Goal: Task Accomplishment & Management: Complete application form

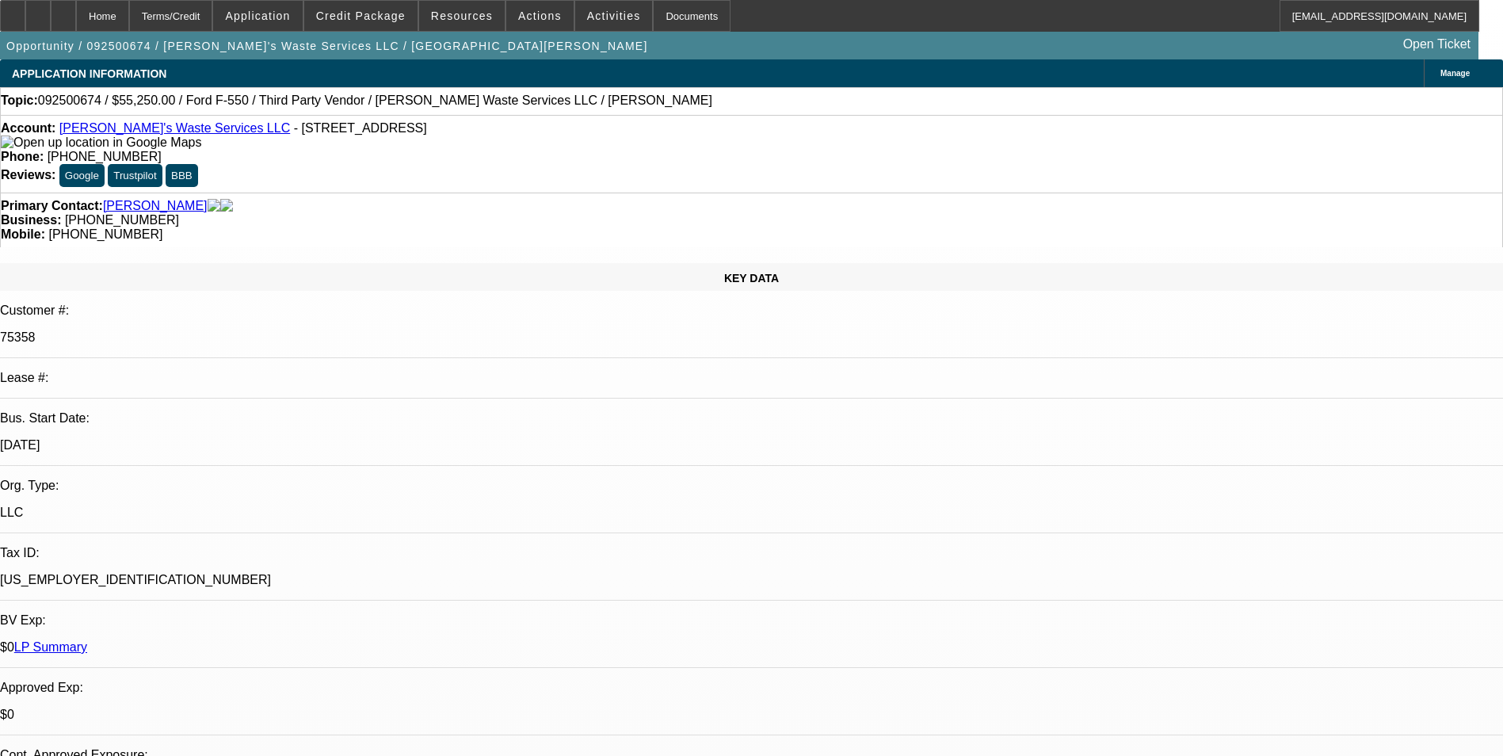
select select "0.15"
select select "2"
select select "0"
select select "2"
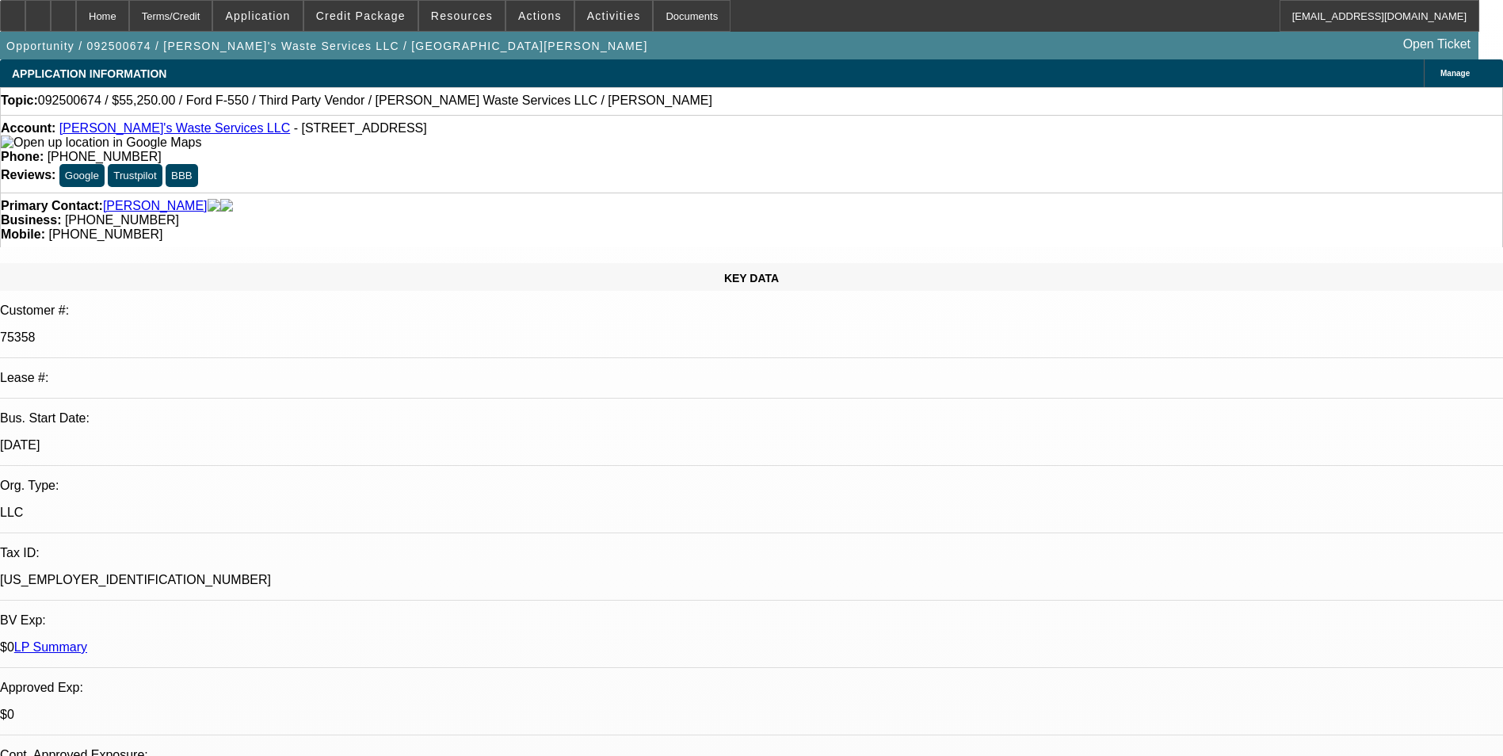
select select "0"
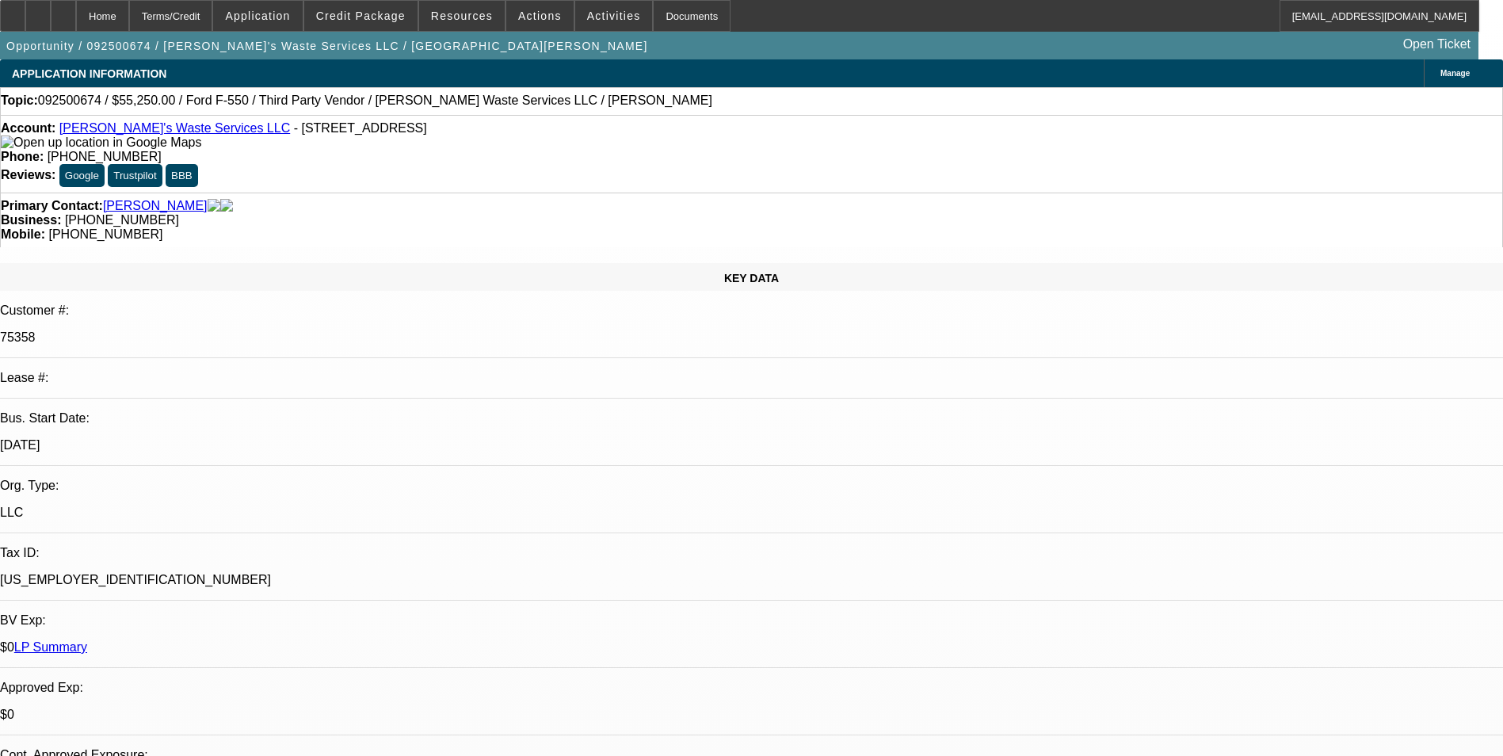
select select "0"
select select "1"
select select "2"
select select "6"
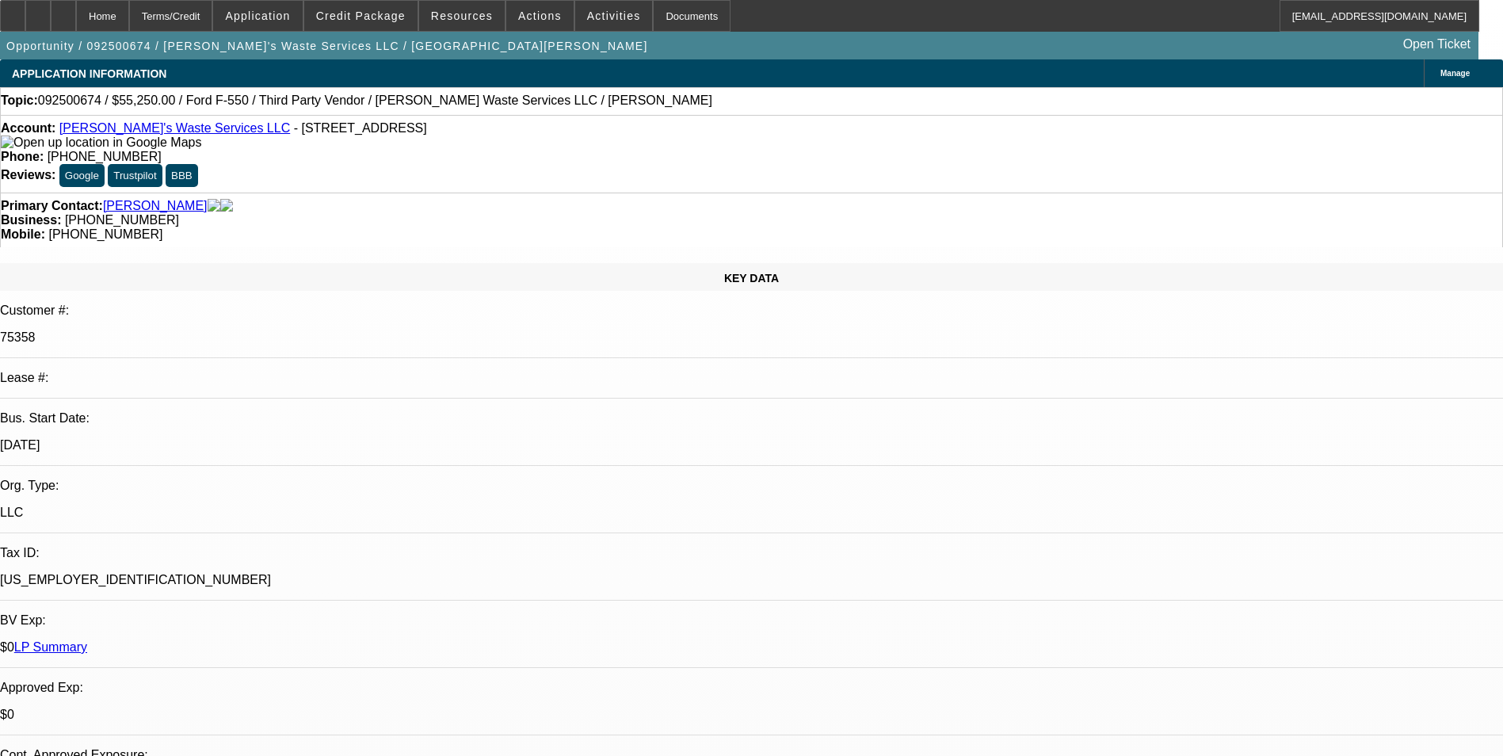
select select "1"
select select "2"
select select "6"
select select "1"
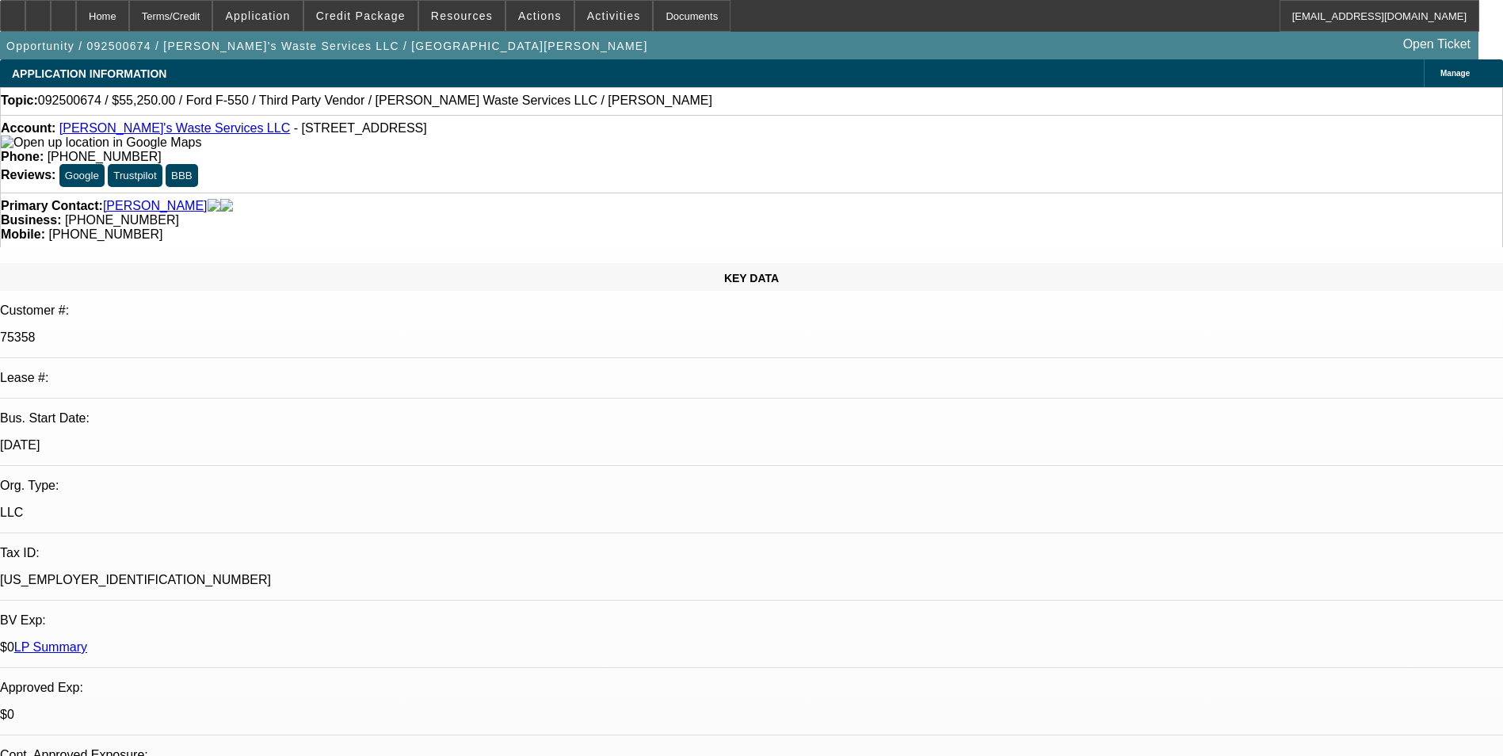
select select "6"
select select "1"
select select "6"
click at [389, 32] on div "Opportunity / 092500674 / Charlene's Waste Services LLC / Endsley, Tommy Open T…" at bounding box center [739, 46] width 1479 height 28
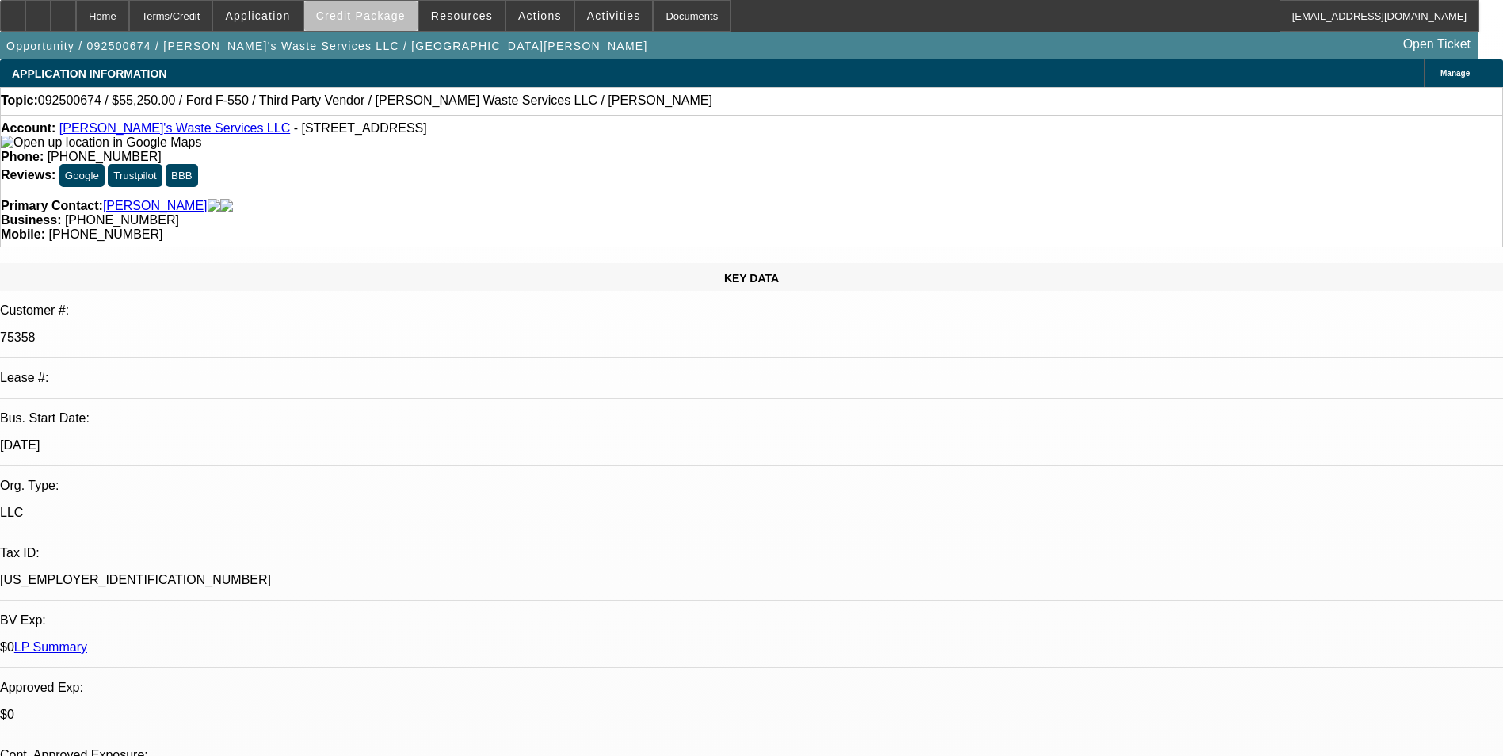
click at [387, 27] on span at bounding box center [360, 16] width 113 height 38
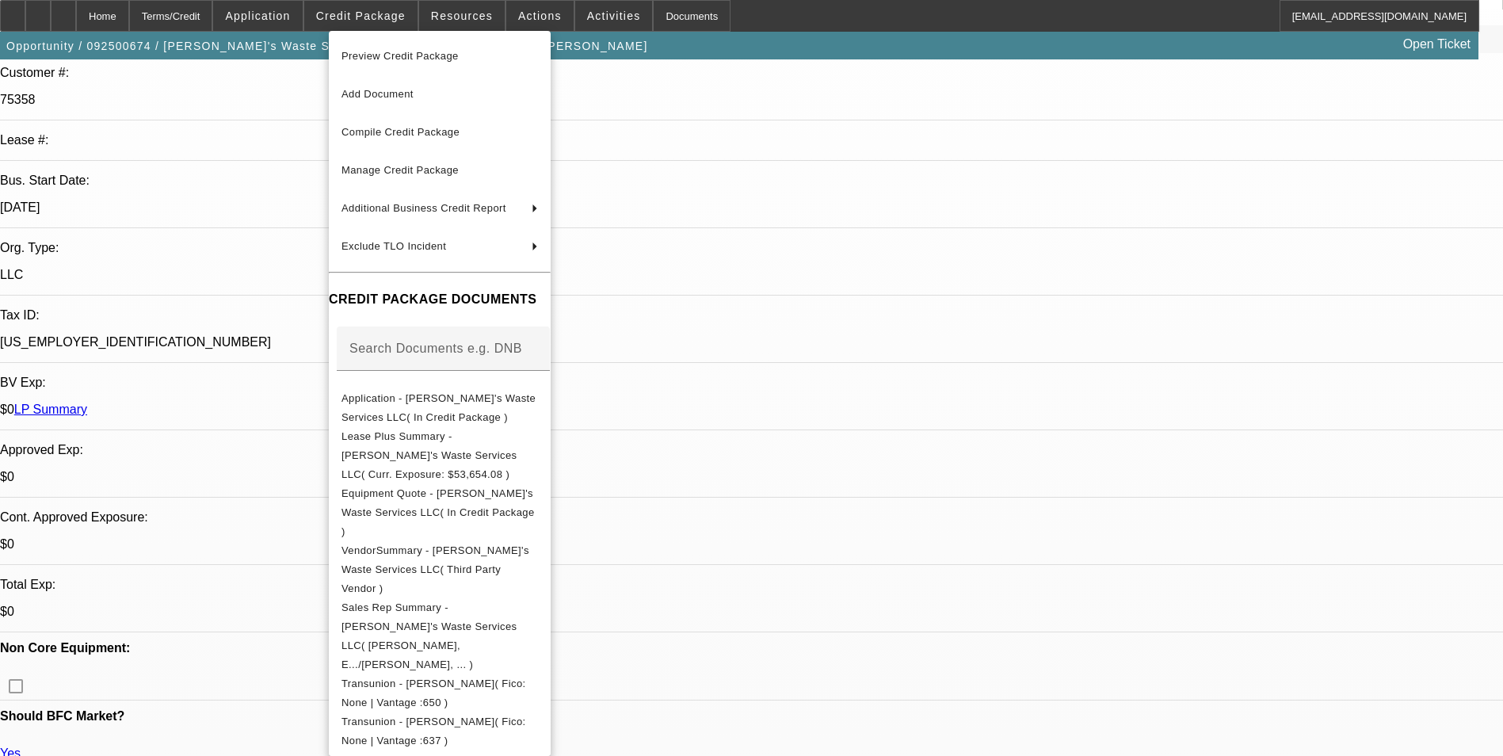
click at [256, 181] on div at bounding box center [751, 378] width 1503 height 756
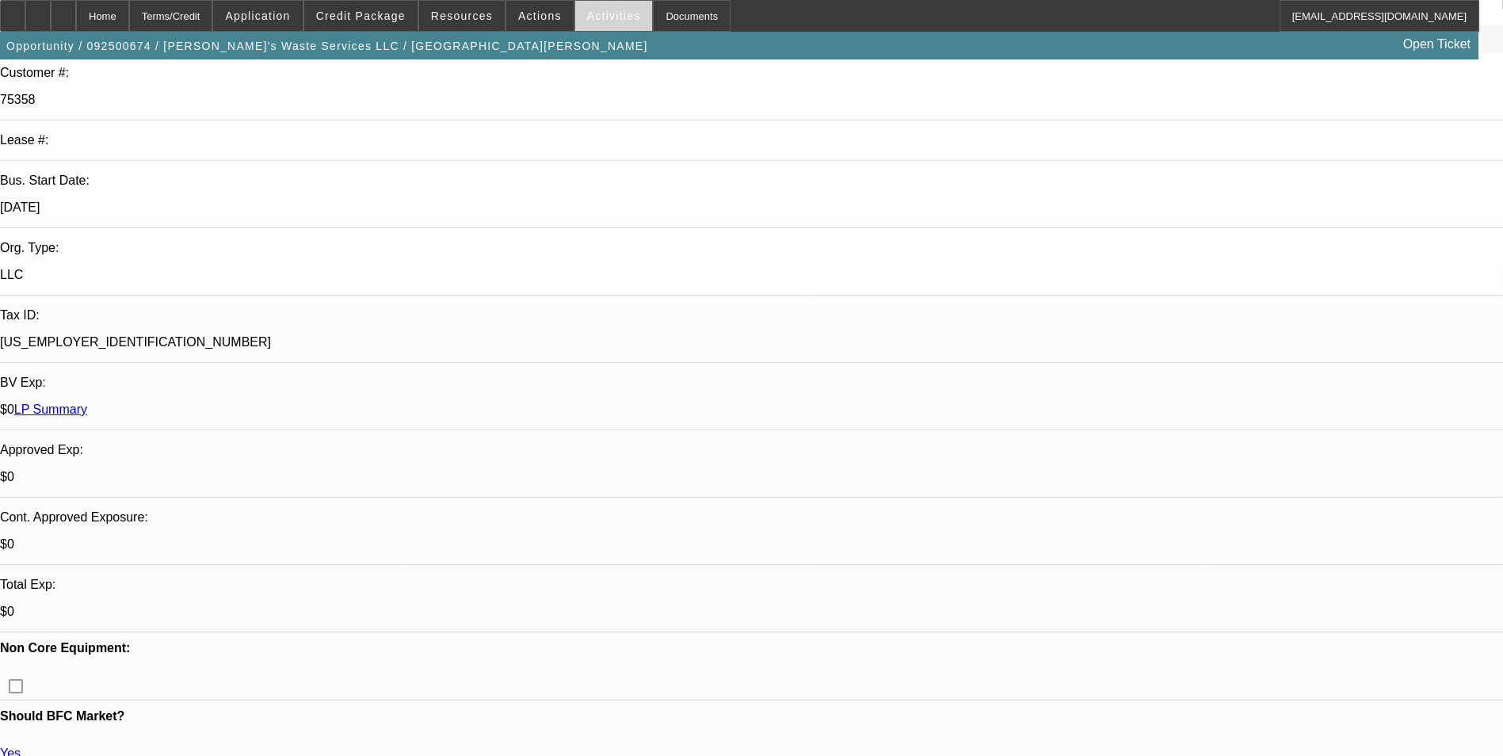
click at [587, 21] on span "Activities" at bounding box center [614, 16] width 54 height 13
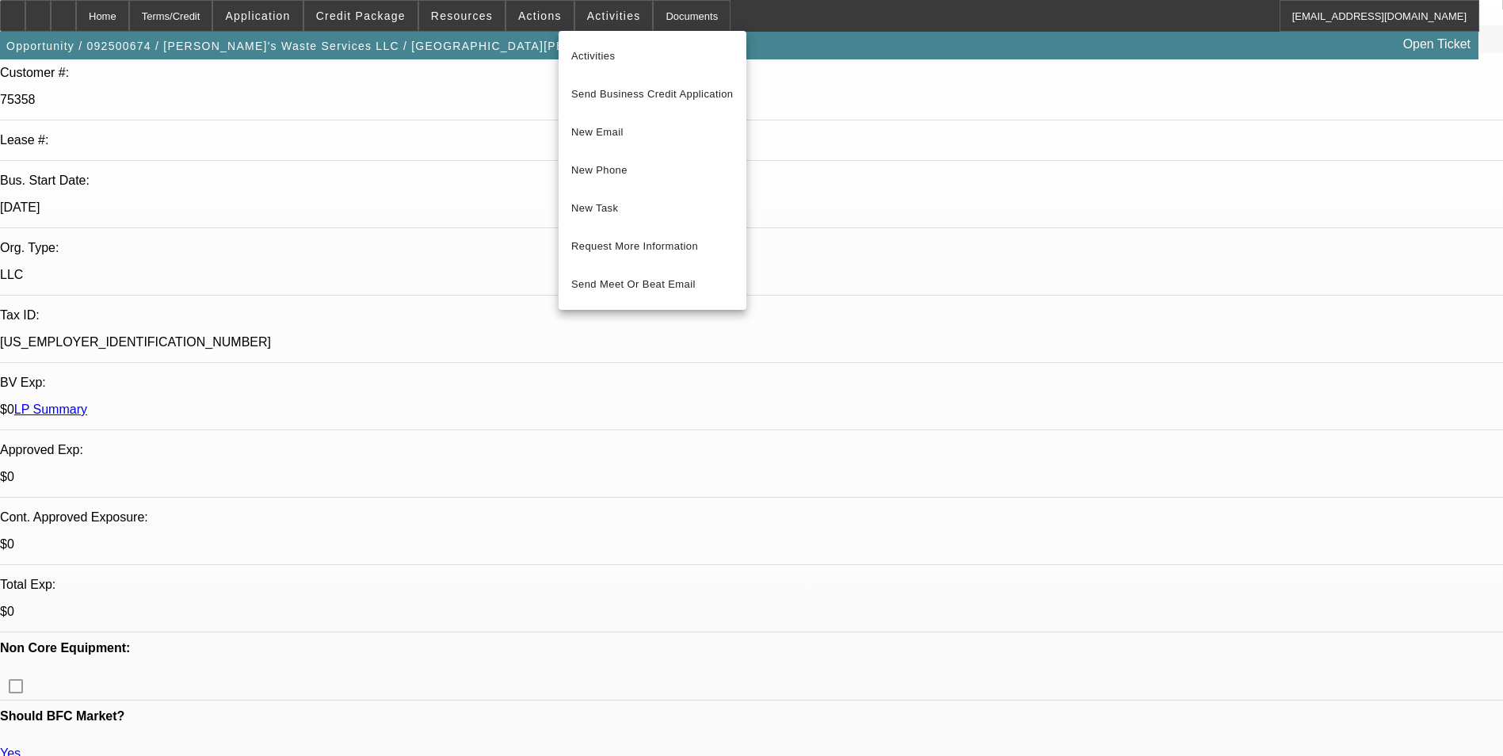
click at [527, 20] on div at bounding box center [751, 378] width 1503 height 756
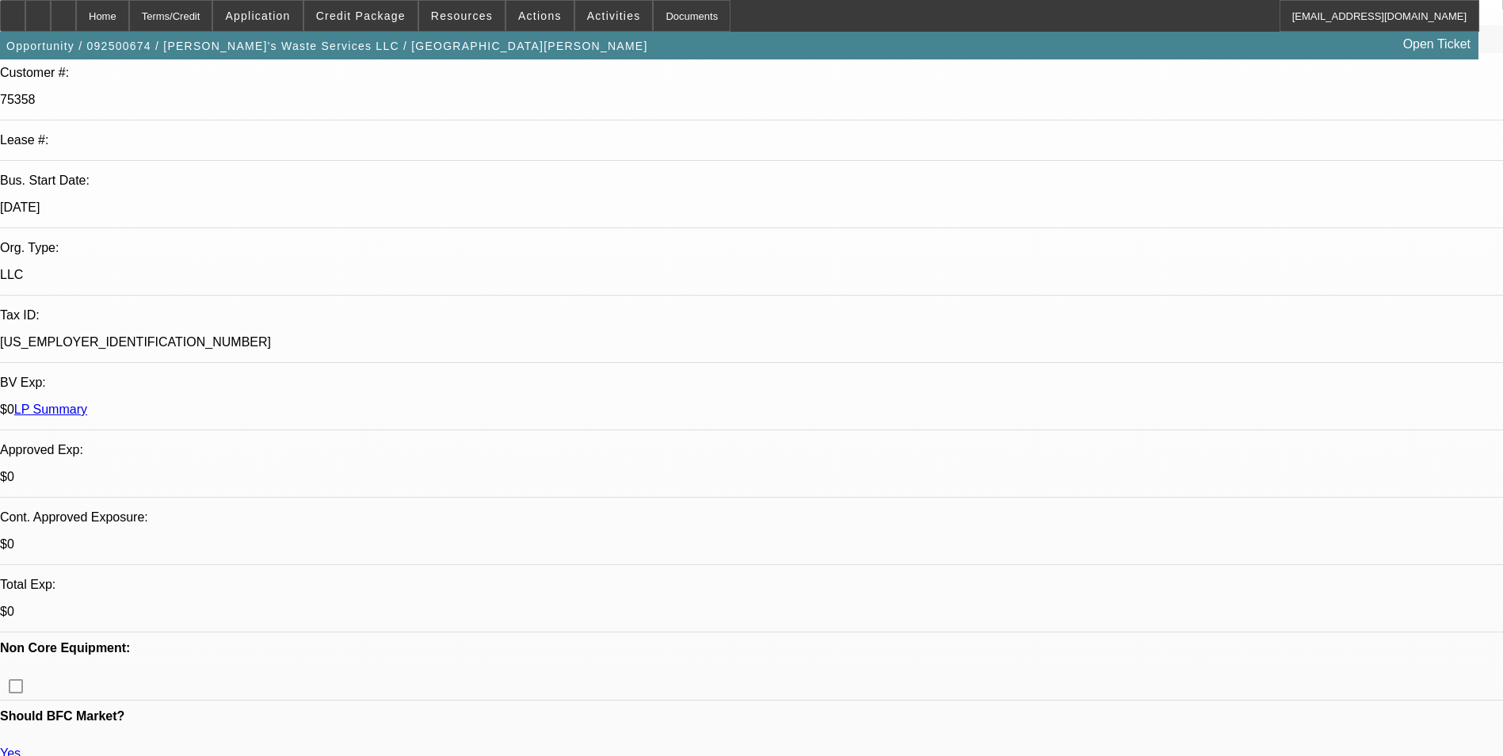
click at [527, 20] on span "Actions" at bounding box center [540, 16] width 44 height 13
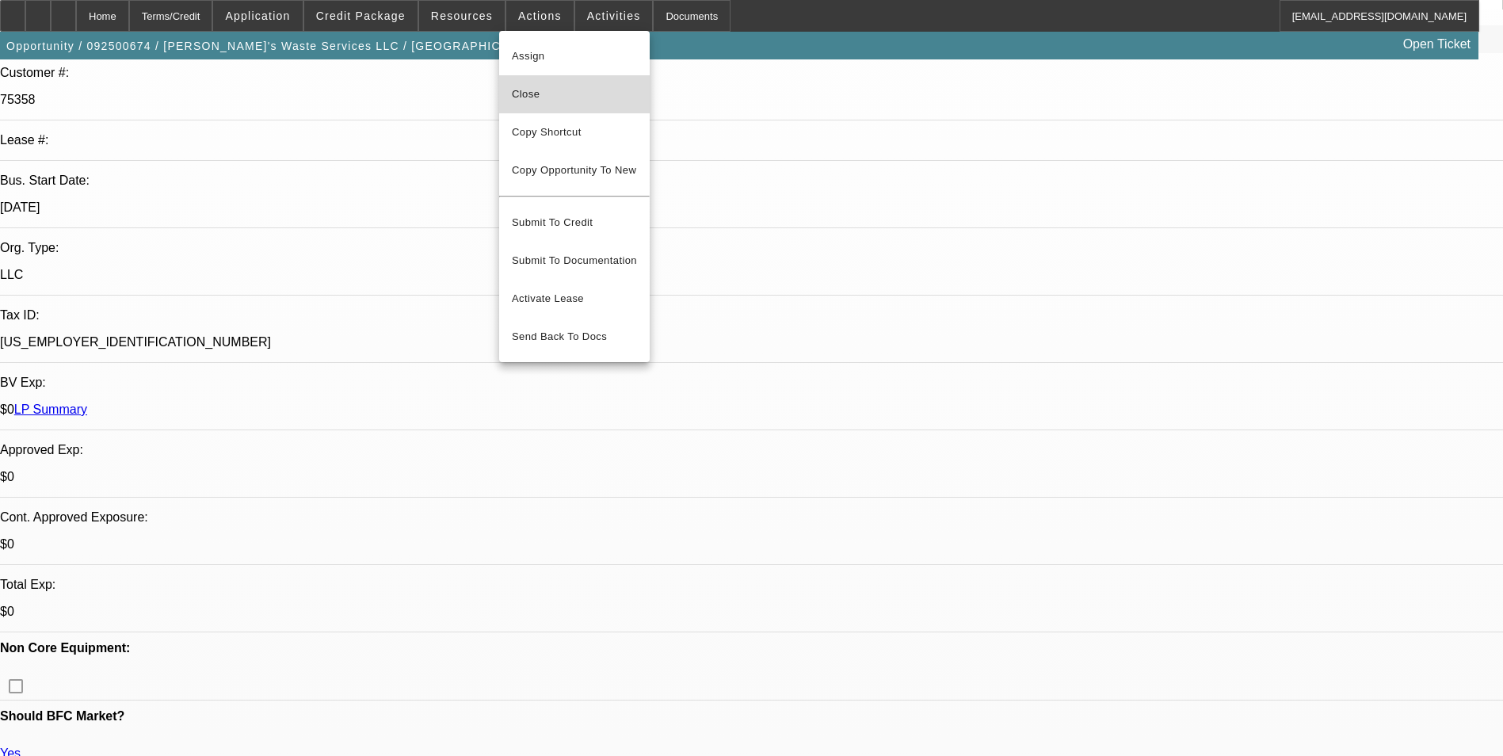
click at [539, 90] on span "Close" at bounding box center [574, 94] width 125 height 19
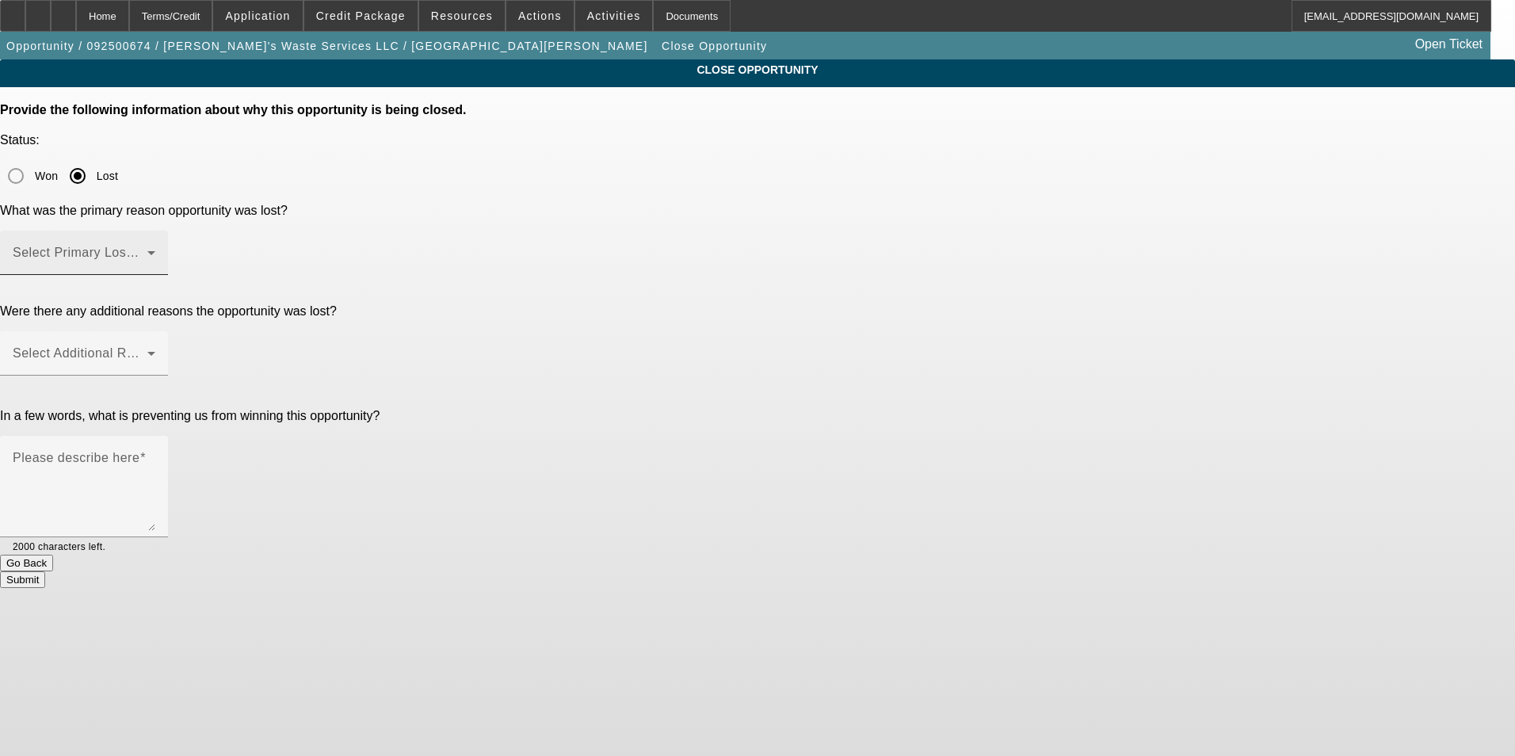
click at [147, 250] on span at bounding box center [80, 259] width 135 height 19
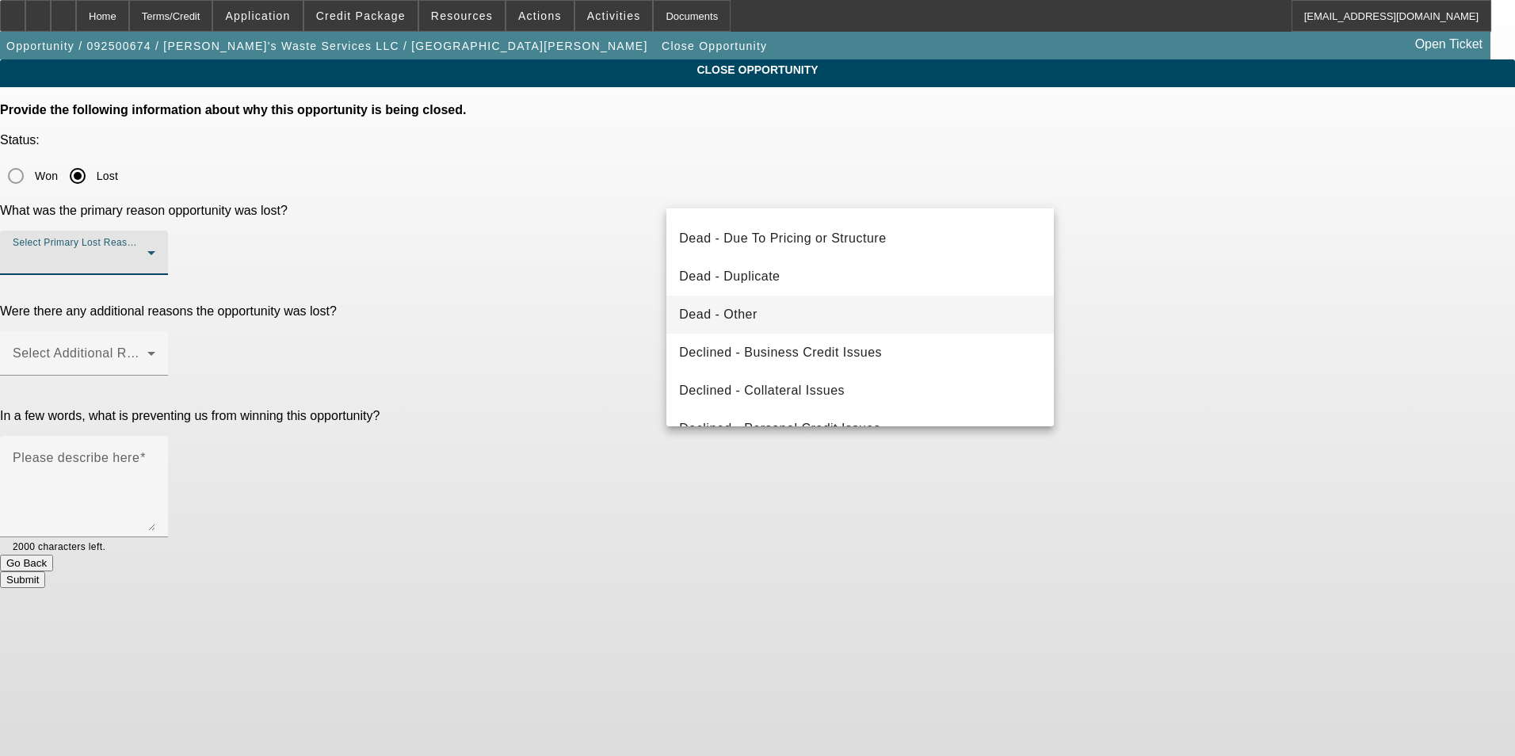
scroll to position [158, 0]
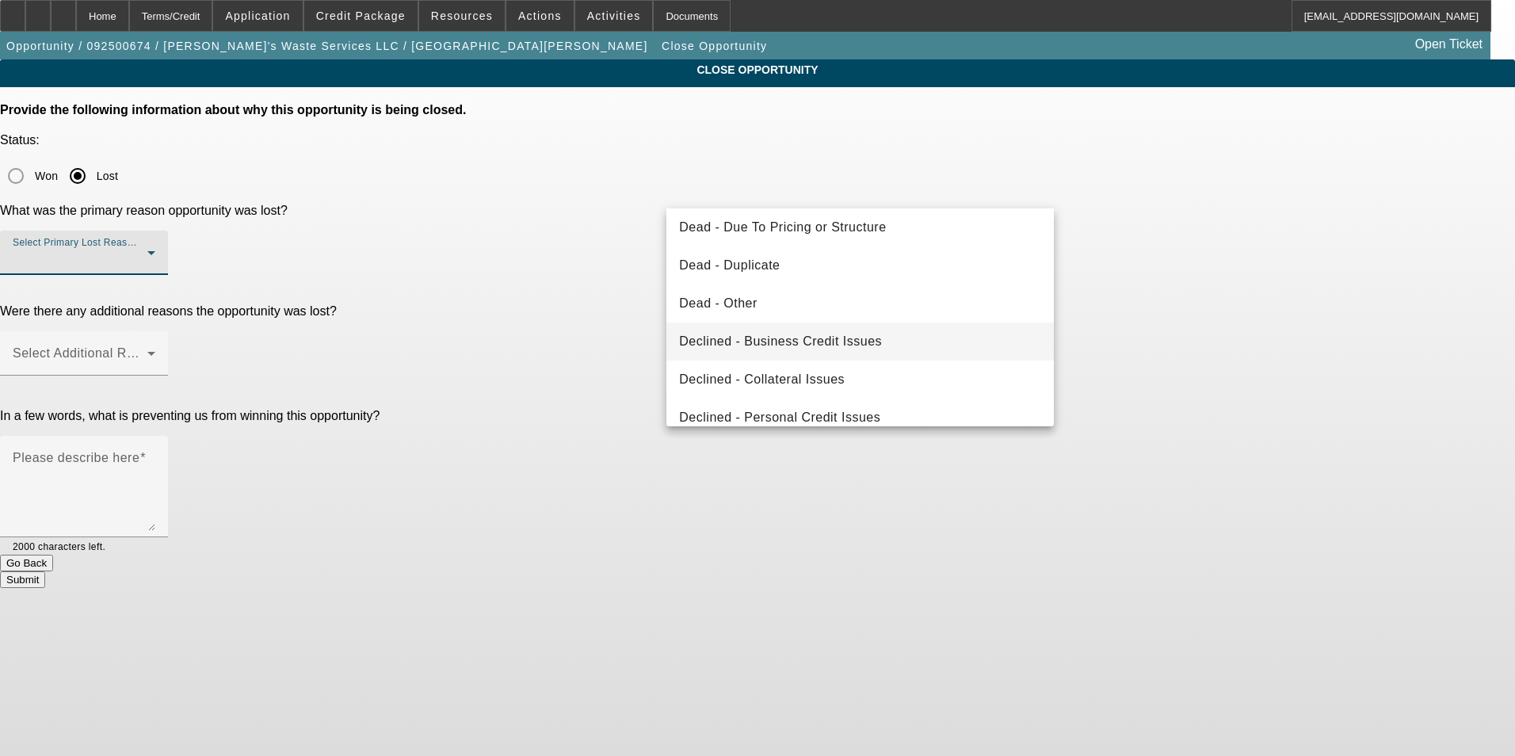
click at [845, 337] on span "Declined - Business Credit Issues" at bounding box center [780, 341] width 203 height 19
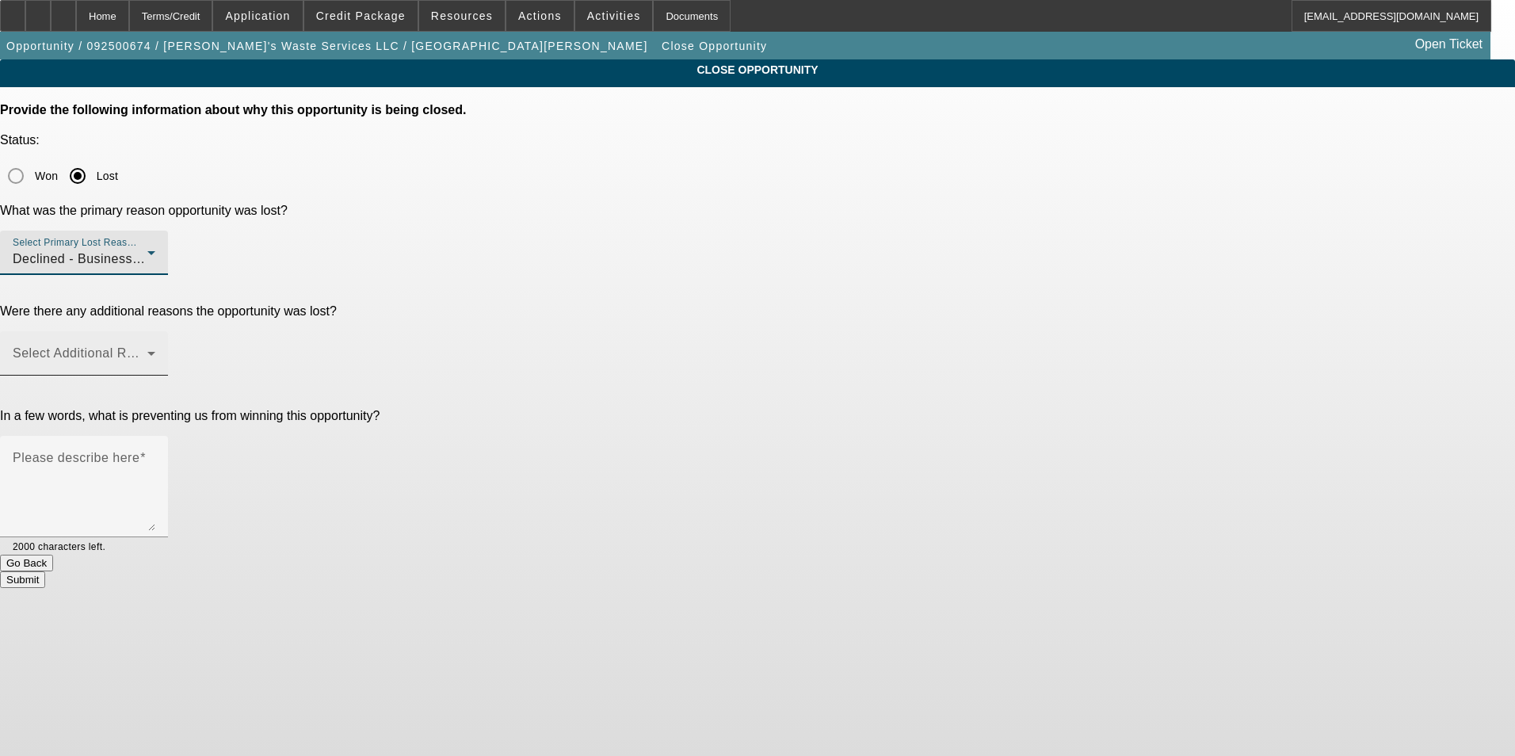
click at [147, 350] on span at bounding box center [80, 359] width 135 height 19
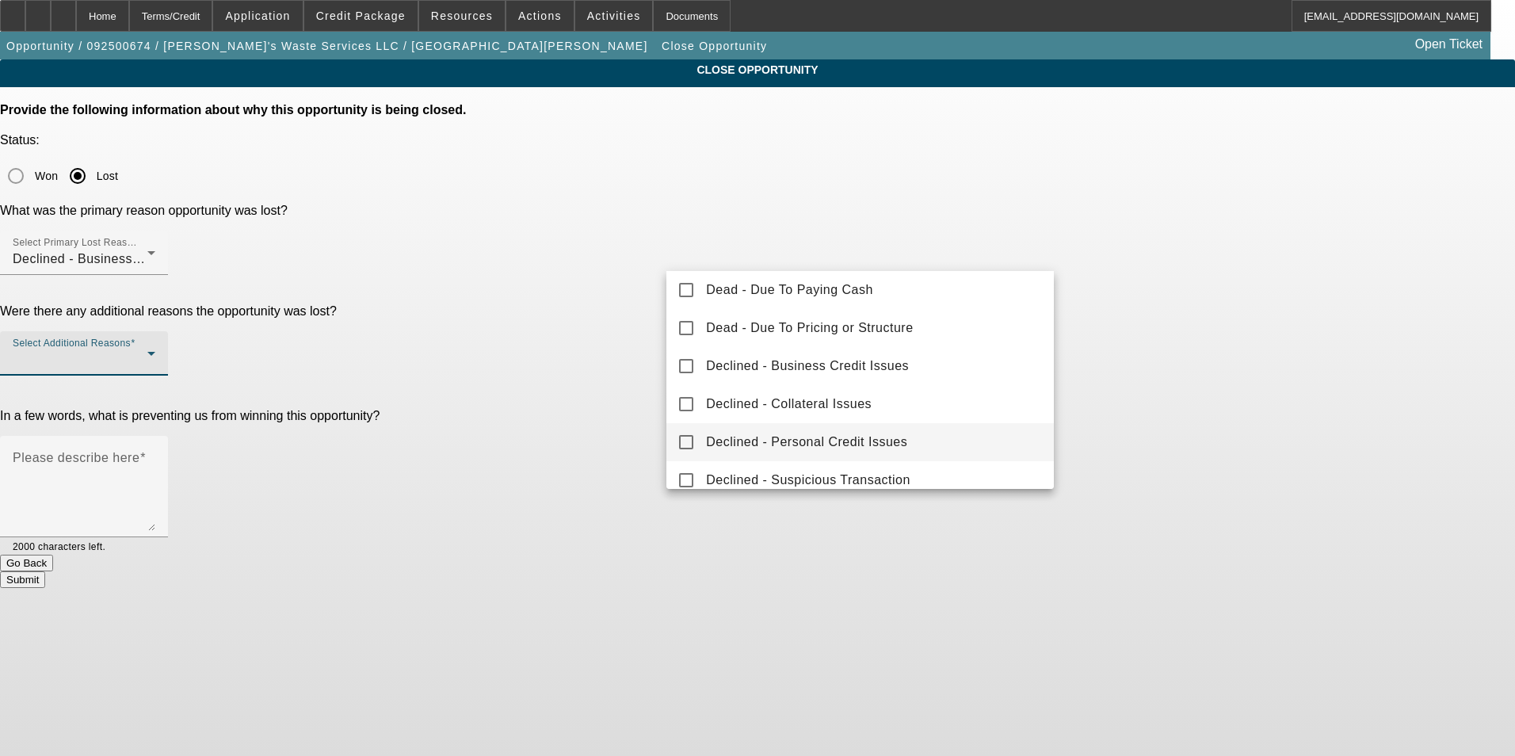
click at [820, 433] on span "Declined - Personal Credit Issues" at bounding box center [806, 442] width 201 height 19
click at [663, 344] on div at bounding box center [757, 378] width 1515 height 756
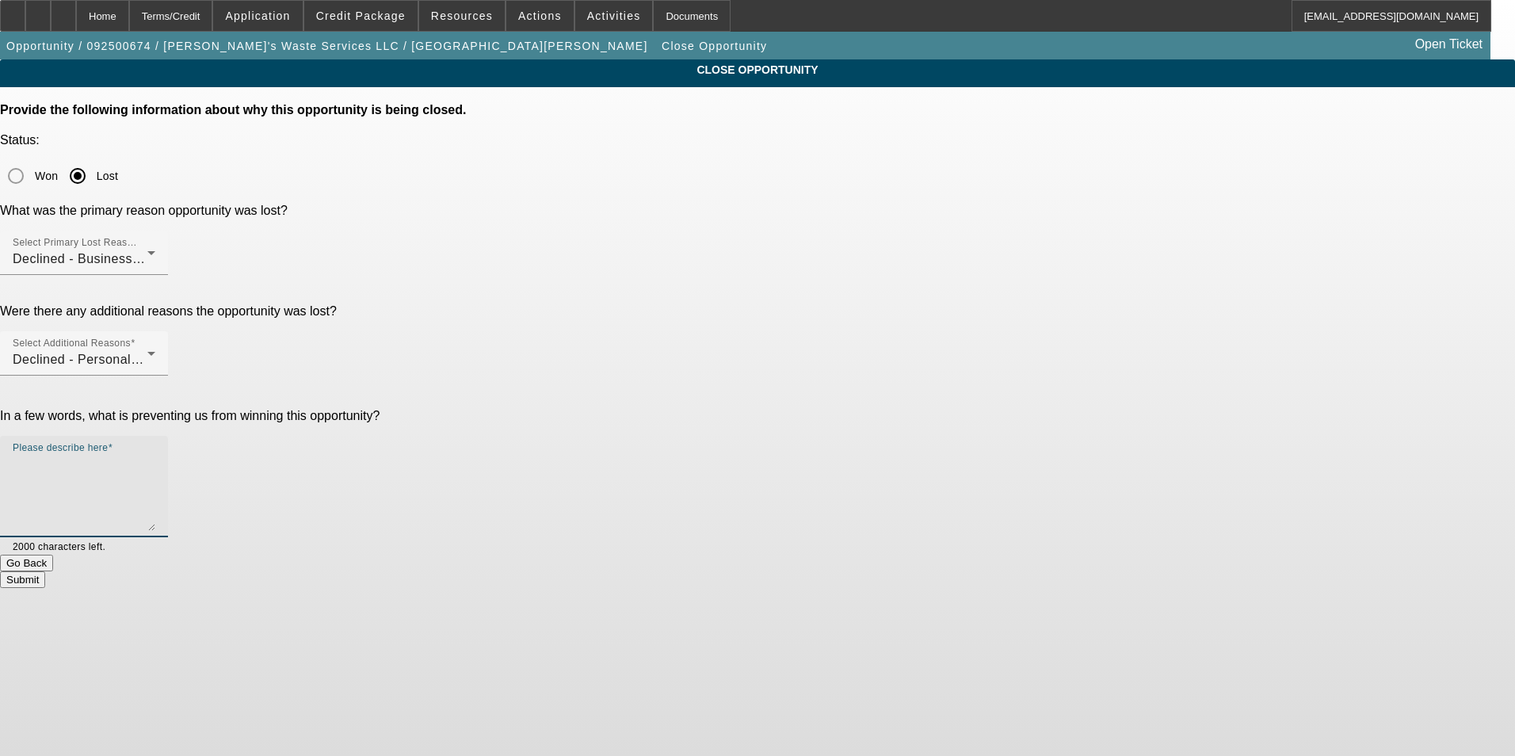
click at [155, 455] on textarea "Please describe here" at bounding box center [84, 493] width 143 height 76
type textarea "overdrafts and NSFs"
click at [45, 571] on button "Submit" at bounding box center [22, 579] width 45 height 17
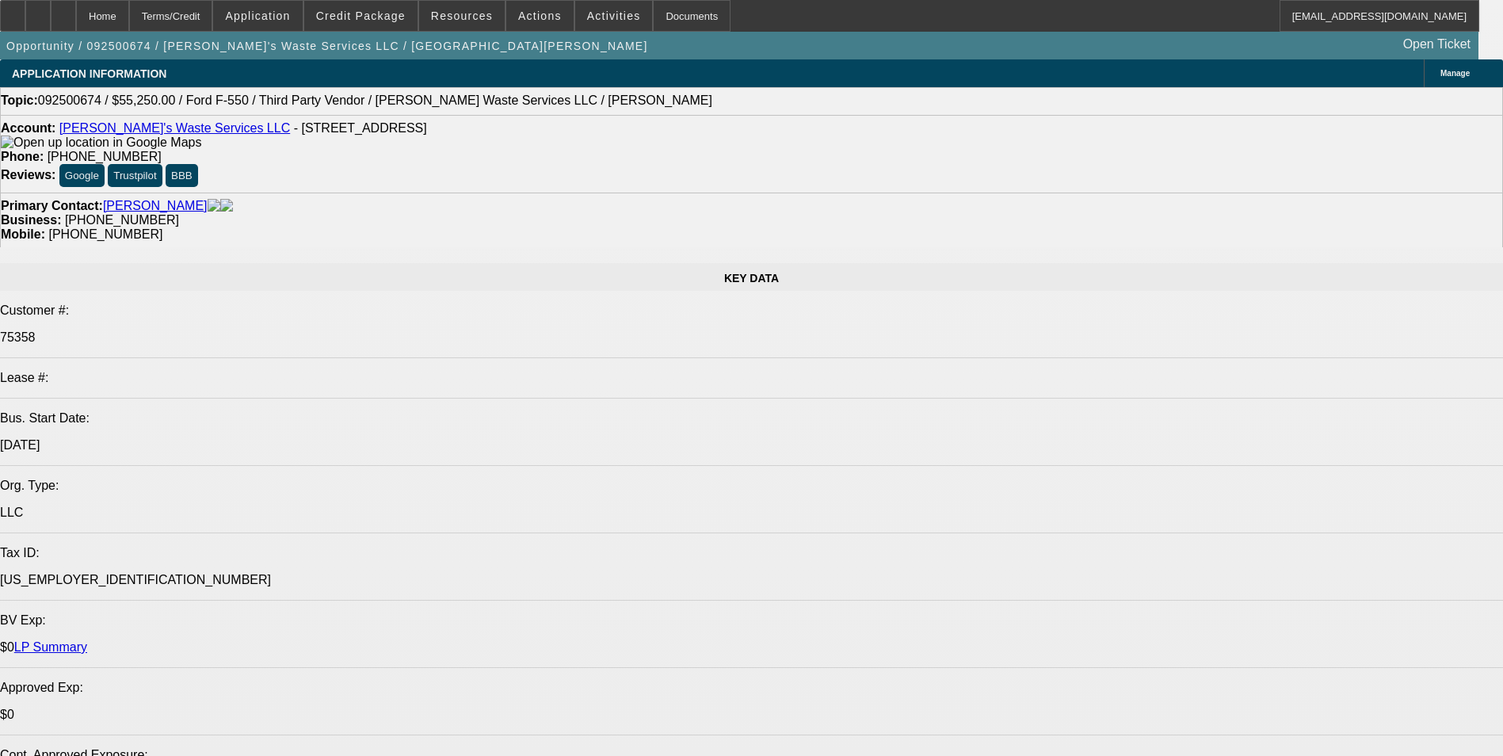
select select "0.15"
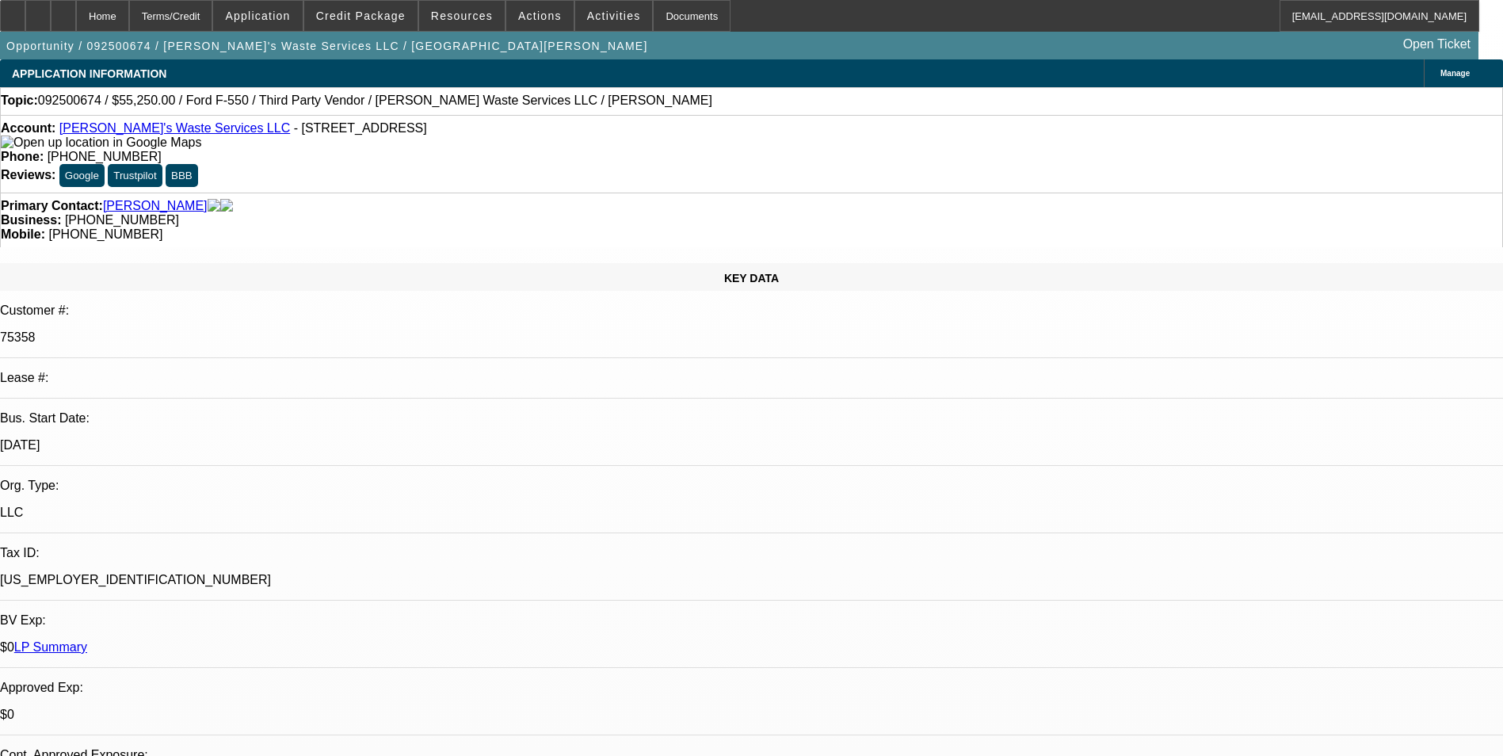
select select "2"
select select "0"
select select "2"
select select "0"
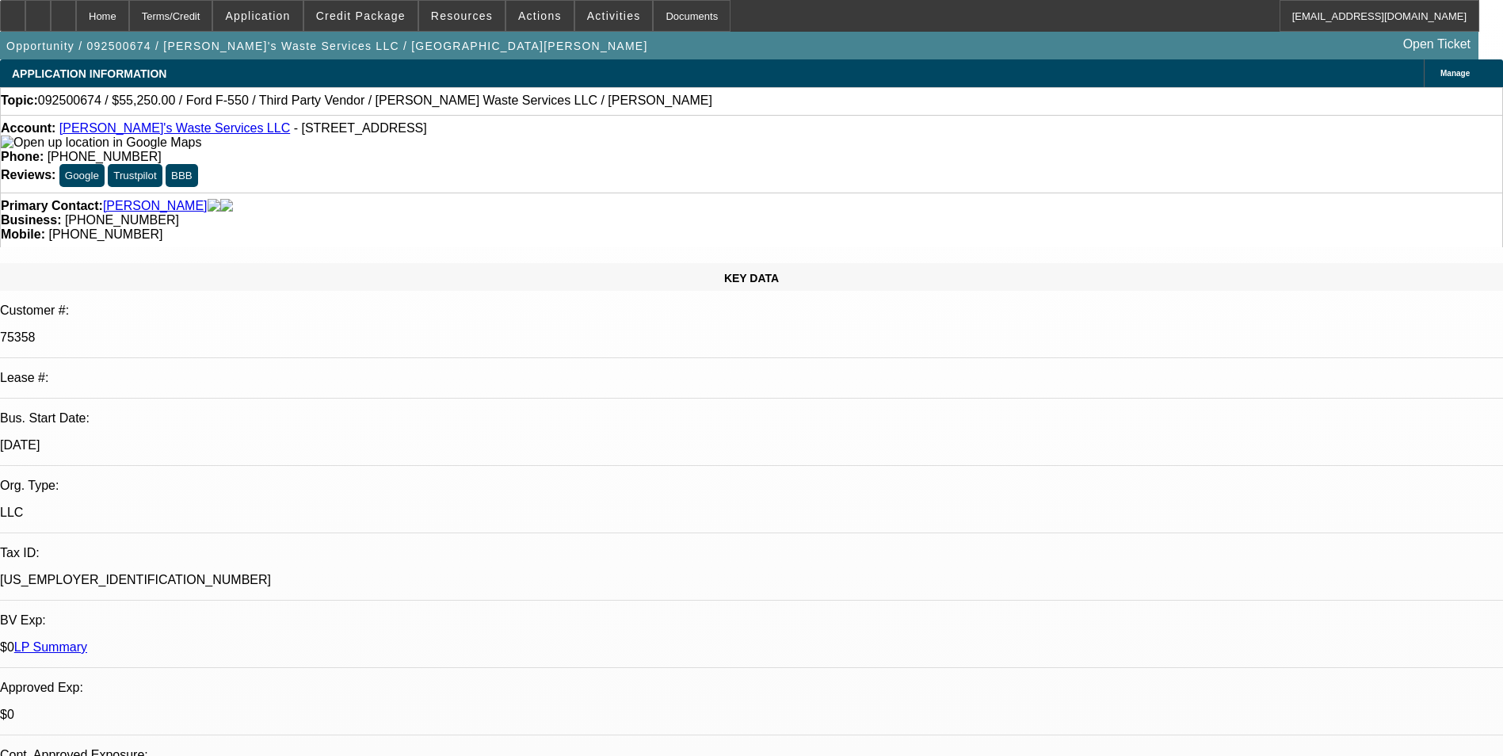
select select "0"
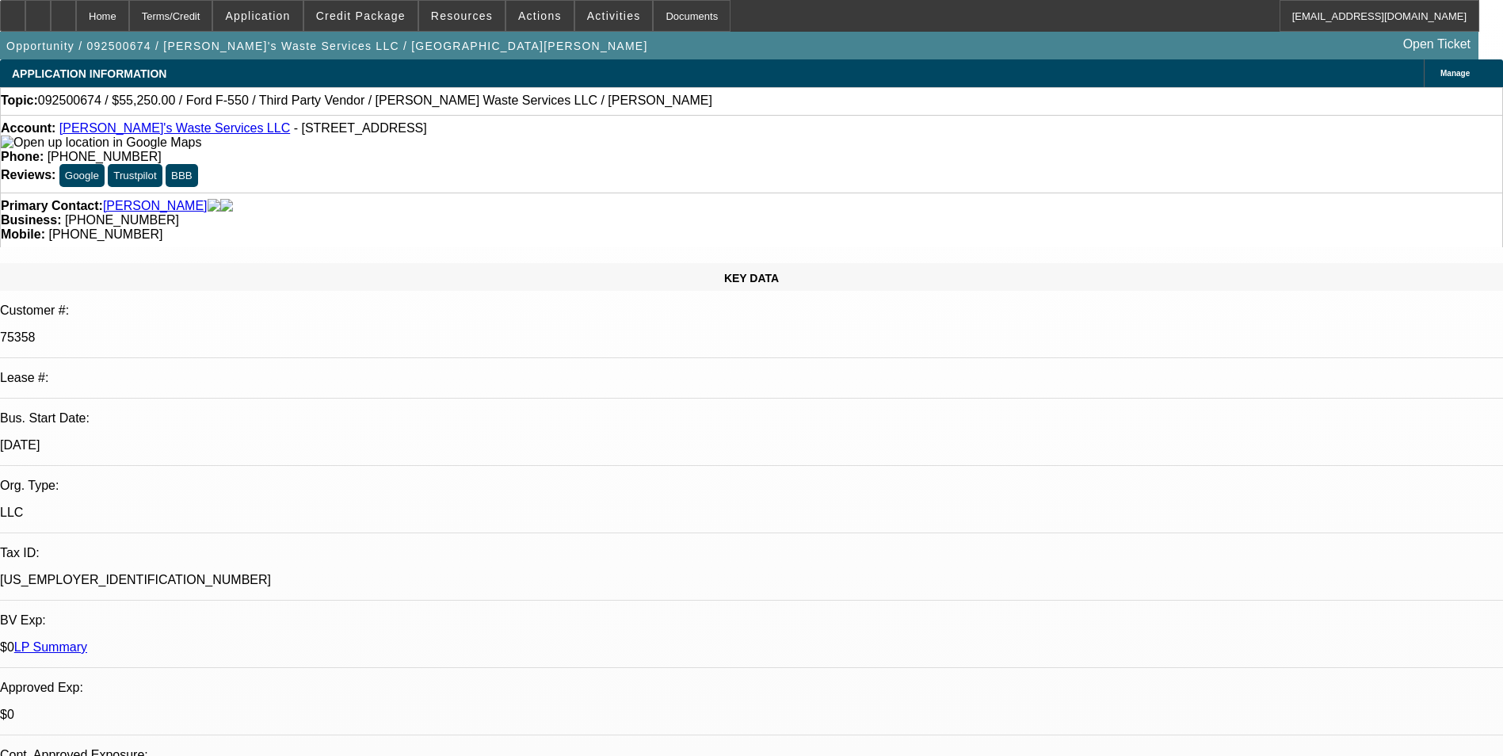
select select "0"
select select "1"
select select "2"
select select "6"
select select "1"
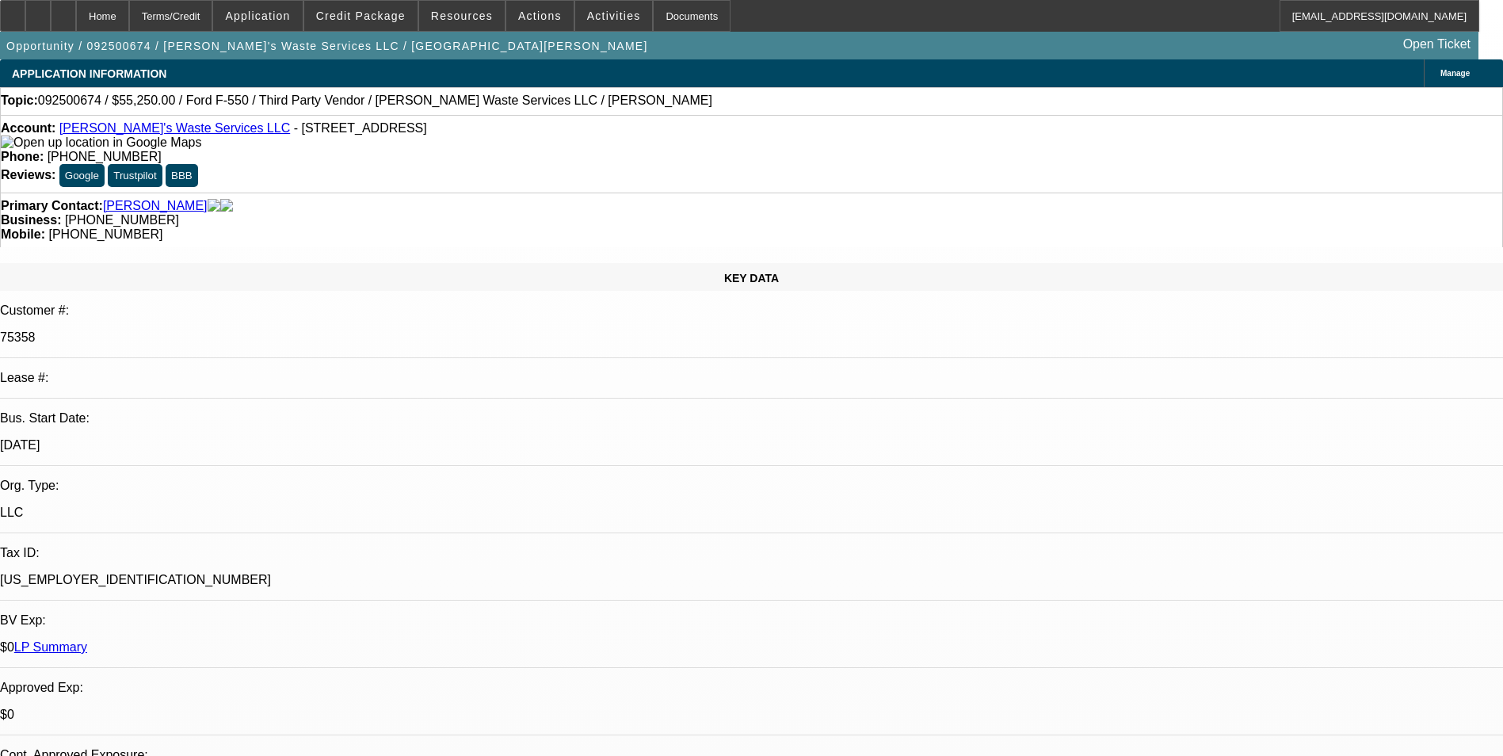
select select "2"
select select "6"
select select "1"
select select "6"
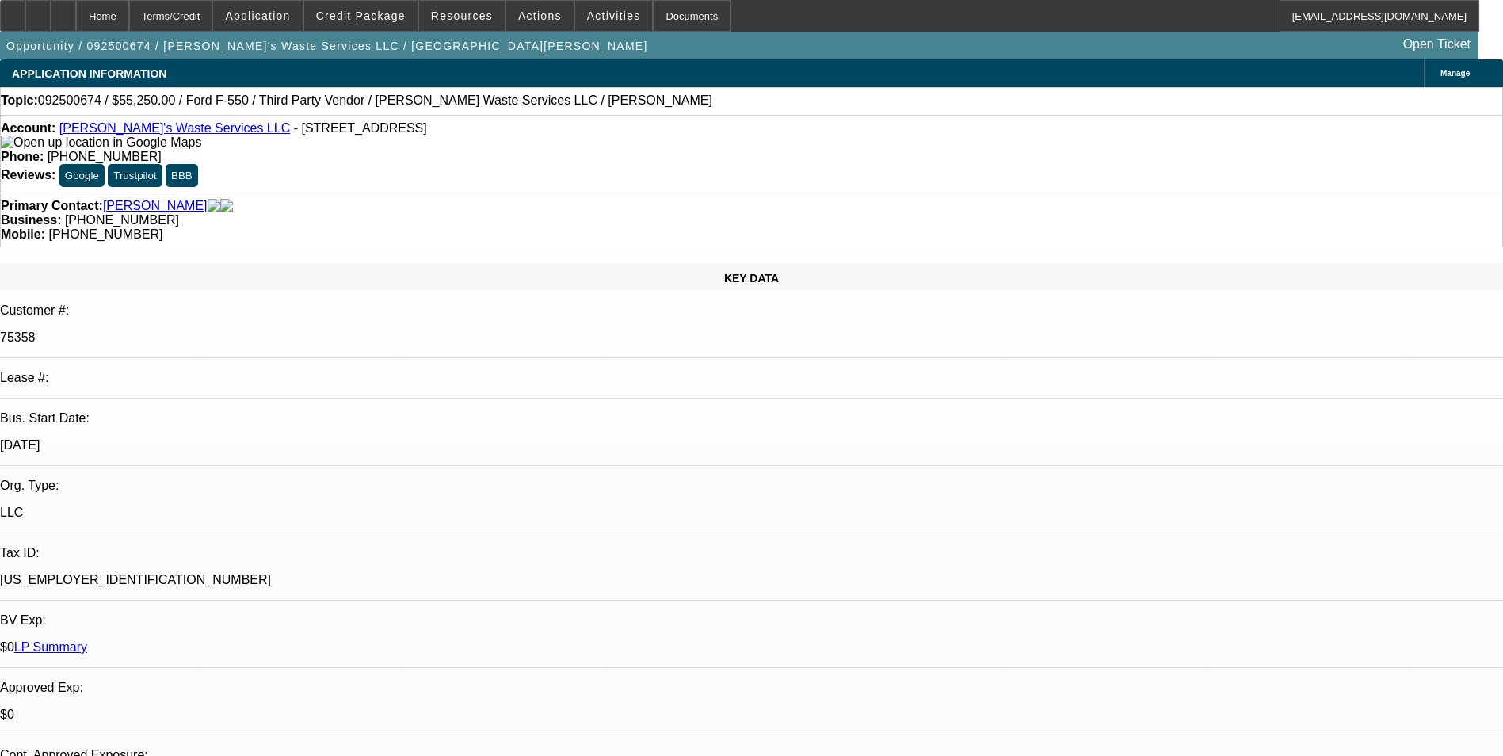
select select "1"
select select "6"
